Goal: Transaction & Acquisition: Purchase product/service

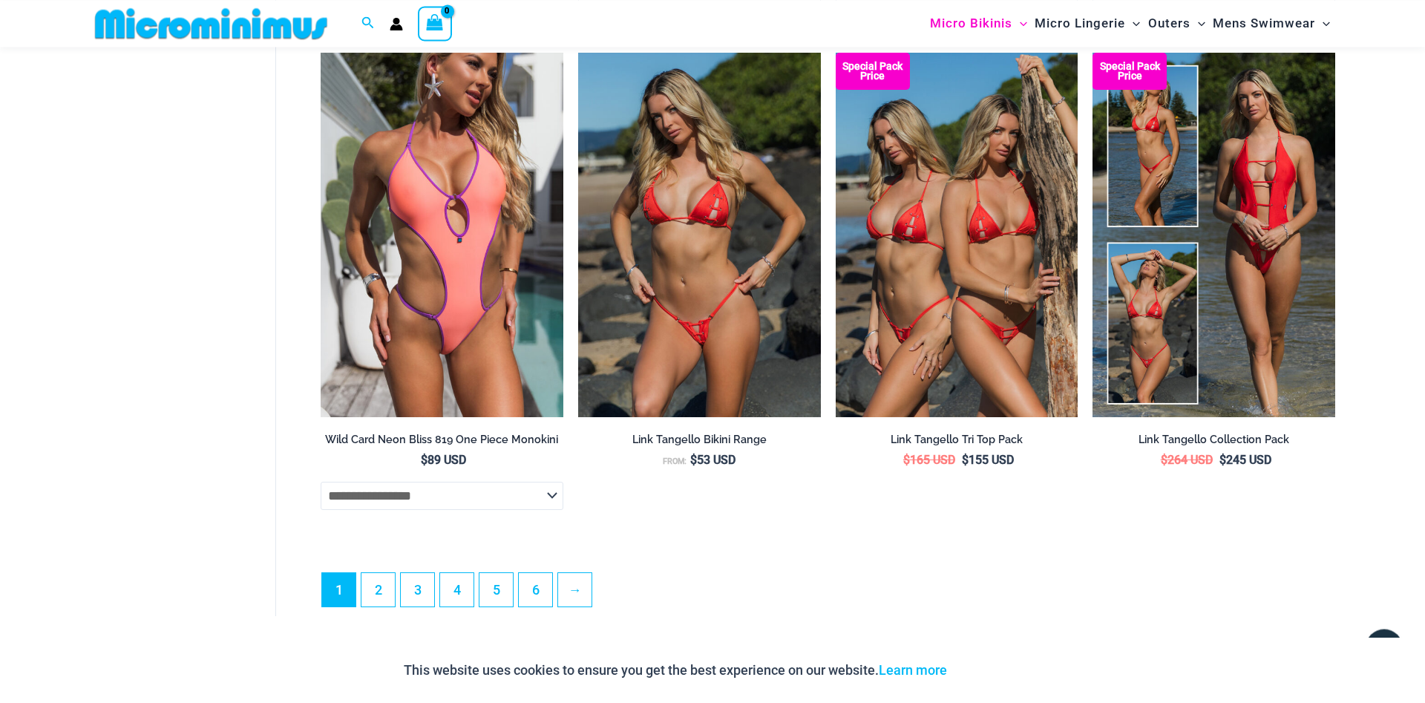
scroll to position [4017, 0]
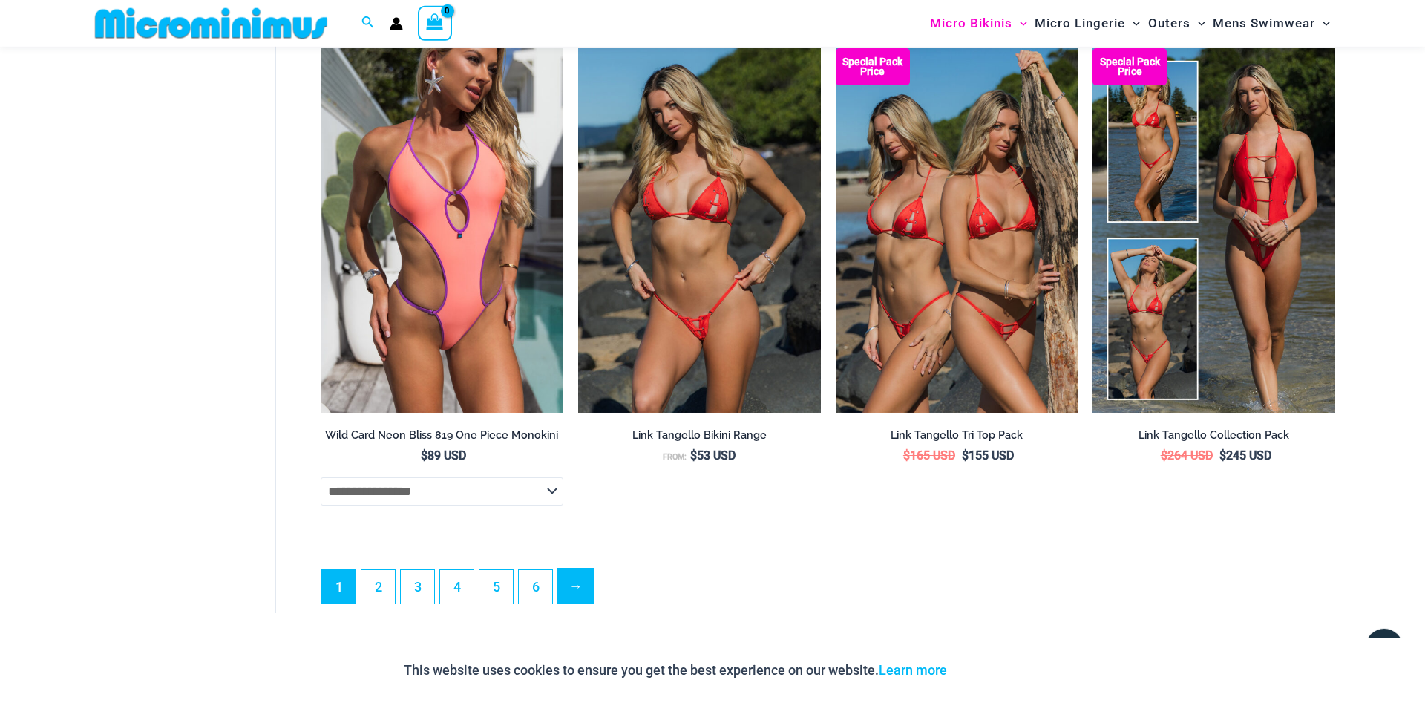
click at [569, 603] on link "→" at bounding box center [575, 586] width 35 height 35
click at [377, 603] on link "2" at bounding box center [377, 586] width 33 height 35
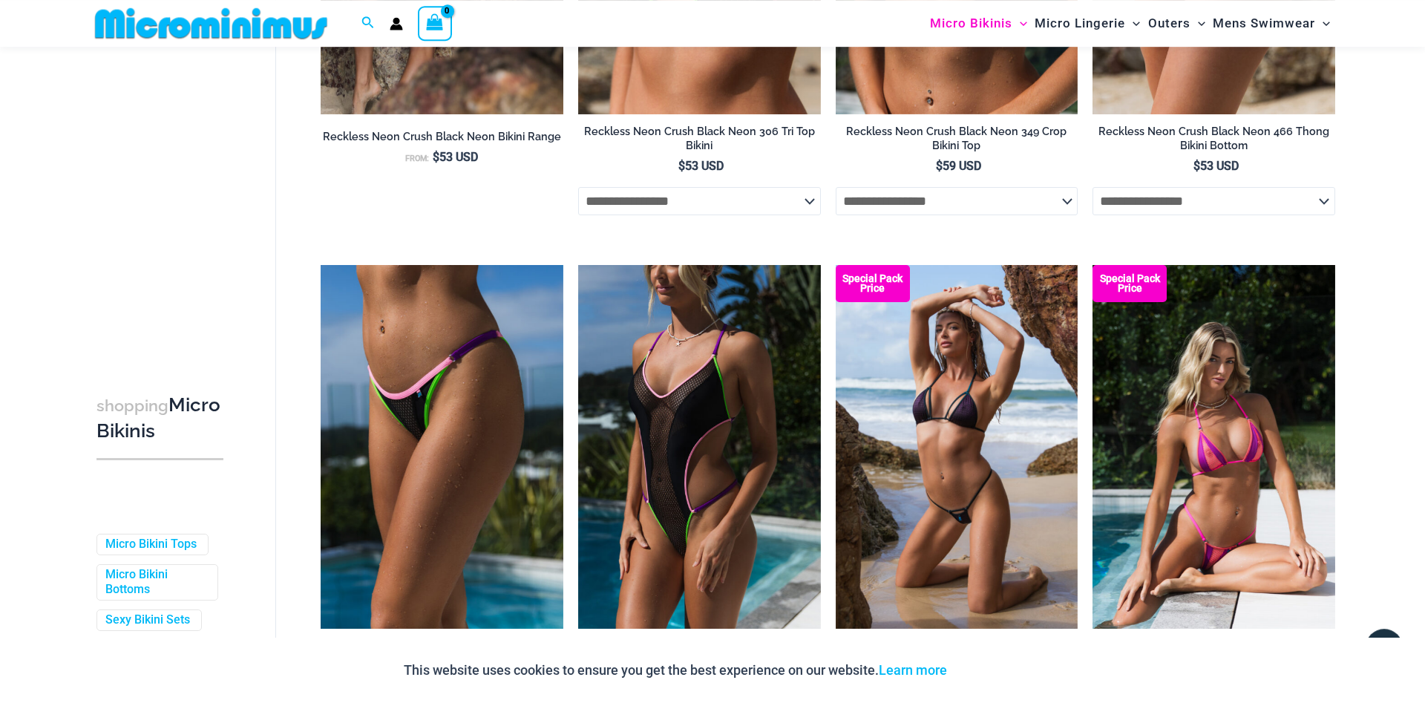
scroll to position [2982, 0]
